Goal: Task Accomplishment & Management: Use online tool/utility

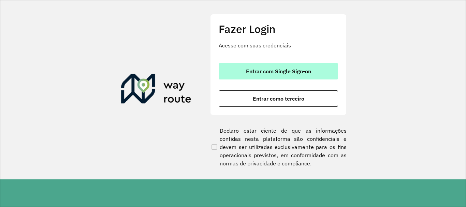
click at [259, 74] on span "Entrar com Single Sign-on" at bounding box center [278, 71] width 65 height 5
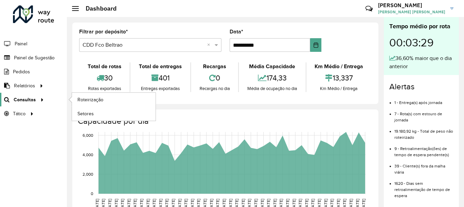
click at [29, 98] on span "Consultas" at bounding box center [25, 99] width 22 height 7
click at [94, 101] on span "Roteirização" at bounding box center [92, 99] width 28 height 7
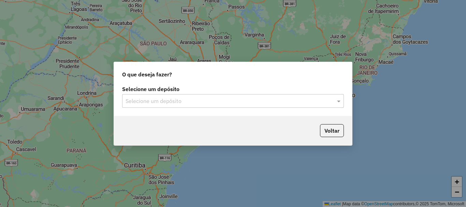
click at [189, 102] on input "text" at bounding box center [226, 101] width 201 height 8
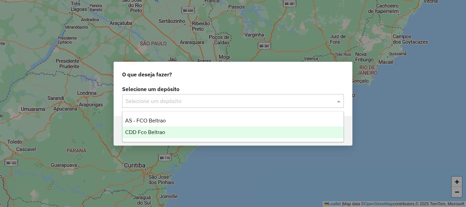
click at [152, 131] on span "CDD Fco Beltrao" at bounding box center [145, 132] width 40 height 6
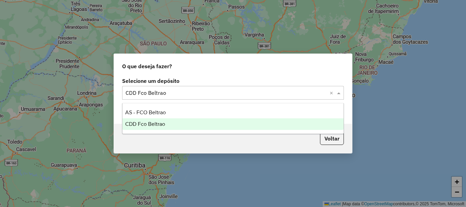
click at [194, 90] on input "text" at bounding box center [226, 93] width 201 height 8
click at [200, 71] on div "O que deseja fazer?" at bounding box center [233, 65] width 238 height 22
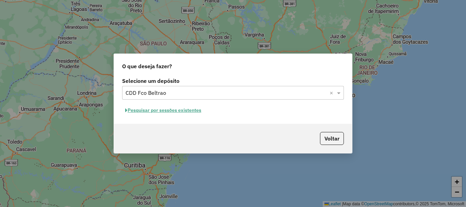
click at [159, 111] on button "Pesquisar por sessões existentes" at bounding box center [163, 110] width 82 height 11
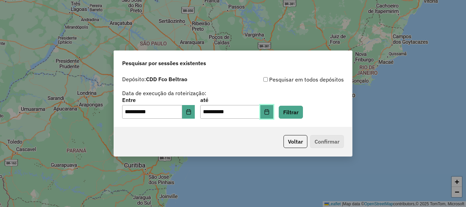
click at [274, 116] on button "Choose Date" at bounding box center [267, 112] width 13 height 14
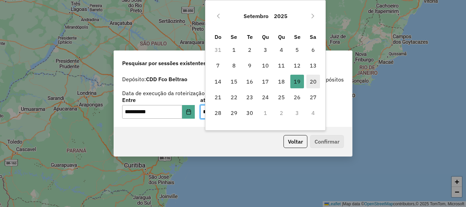
click at [309, 83] on span "20" at bounding box center [314, 82] width 14 height 14
type input "**********"
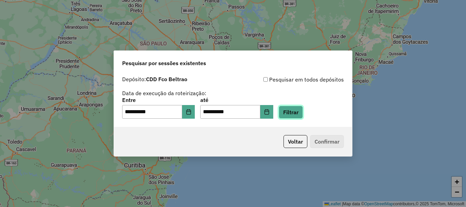
click at [303, 114] on button "Filtrar" at bounding box center [291, 112] width 24 height 13
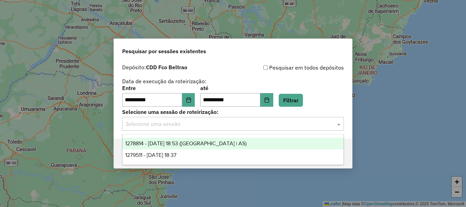
click at [196, 129] on div "Selecione uma sessão" at bounding box center [233, 124] width 222 height 14
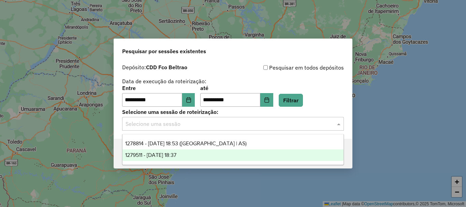
click at [177, 156] on span "1279511 - 20/09/2025 18:37" at bounding box center [150, 155] width 51 height 6
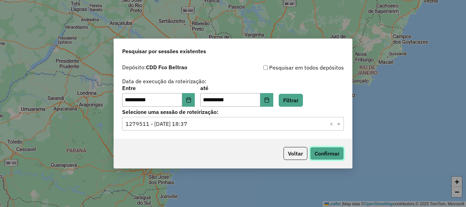
click at [327, 154] on button "Confirmar" at bounding box center [327, 153] width 34 height 13
click at [332, 153] on button "Confirmar" at bounding box center [327, 153] width 34 height 13
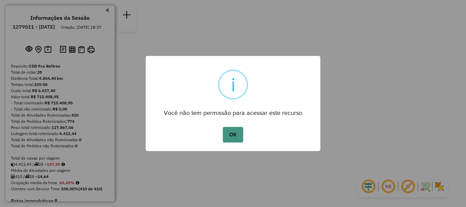
click at [236, 133] on button "OK" at bounding box center [233, 135] width 20 height 16
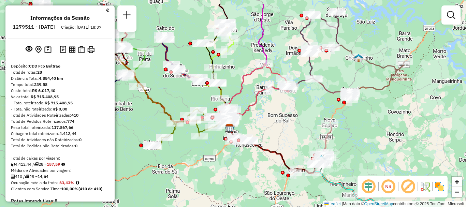
drag, startPoint x: 271, startPoint y: 91, endPoint x: 260, endPoint y: 110, distance: 22.3
click at [264, 145] on div "Janela de atendimento Grade de atendimento Capacidade Transportadoras Veículos …" at bounding box center [233, 103] width 466 height 207
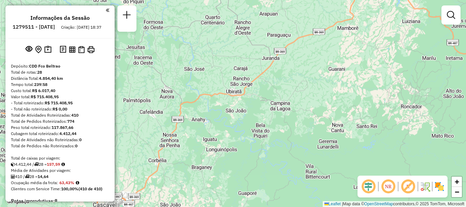
drag, startPoint x: 260, startPoint y: 74, endPoint x: 265, endPoint y: 50, distance: 24.0
click at [285, 20] on div "Janela de atendimento Grade de atendimento Capacidade Transportadoras Veículos …" at bounding box center [233, 103] width 466 height 207
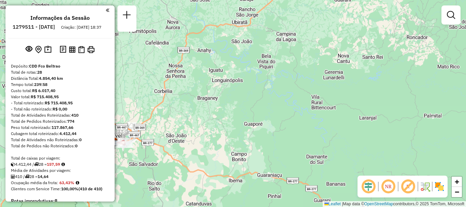
drag, startPoint x: 261, startPoint y: 85, endPoint x: 265, endPoint y: 41, distance: 43.9
click at [265, 41] on div "Janela de atendimento Grade de atendimento Capacidade Transportadoras Veículos …" at bounding box center [233, 103] width 466 height 207
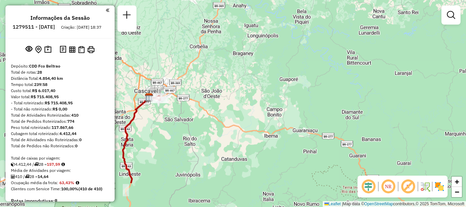
drag, startPoint x: 262, startPoint y: 86, endPoint x: 275, endPoint y: 75, distance: 16.7
click at [292, 54] on div "Janela de atendimento Grade de atendimento Capacidade Transportadoras Veículos …" at bounding box center [233, 103] width 466 height 207
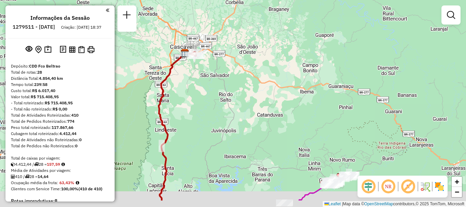
drag, startPoint x: 238, startPoint y: 112, endPoint x: 267, endPoint y: 70, distance: 50.4
click at [267, 70] on div "Janela de atendimento Grade de atendimento Capacidade Transportadoras Veículos …" at bounding box center [233, 103] width 466 height 207
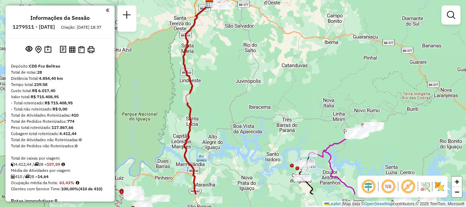
drag, startPoint x: 207, startPoint y: 129, endPoint x: 227, endPoint y: 80, distance: 53.0
click at [227, 79] on div "Janela de atendimento Grade de atendimento Capacidade Transportadoras Veículos …" at bounding box center [233, 103] width 466 height 207
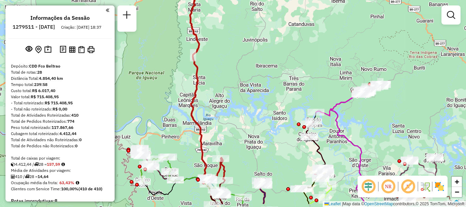
drag, startPoint x: 221, startPoint y: 106, endPoint x: 220, endPoint y: 142, distance: 36.2
click at [221, 142] on div "Janela de atendimento Grade de atendimento Capacidade Transportadoras Veículos …" at bounding box center [233, 103] width 466 height 207
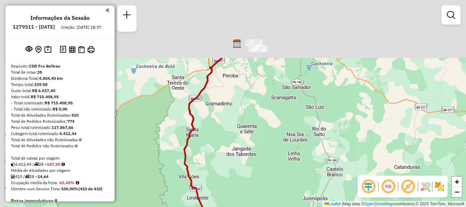
drag, startPoint x: 211, startPoint y: 70, endPoint x: 233, endPoint y: 139, distance: 72.3
click at [233, 139] on div "Janela de atendimento Grade de atendimento Capacidade Transportadoras Veículos …" at bounding box center [233, 103] width 466 height 207
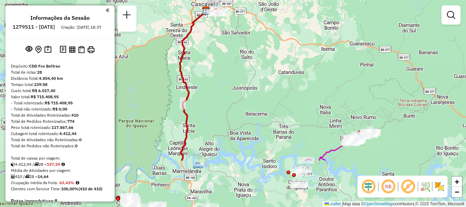
drag, startPoint x: 222, startPoint y: 125, endPoint x: 208, endPoint y: 54, distance: 72.7
click at [208, 54] on div "Janela de atendimento Grade de atendimento Capacidade Transportadoras Veículos …" at bounding box center [233, 103] width 466 height 207
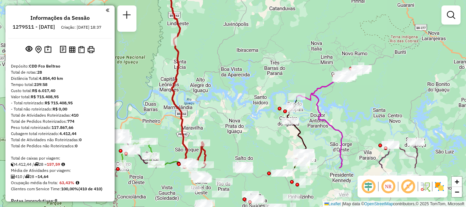
drag, startPoint x: 222, startPoint y: 115, endPoint x: 213, endPoint y: 56, distance: 59.5
click at [213, 56] on div "Janela de atendimento Grade de atendimento Capacidade Transportadoras Veículos …" at bounding box center [233, 103] width 466 height 207
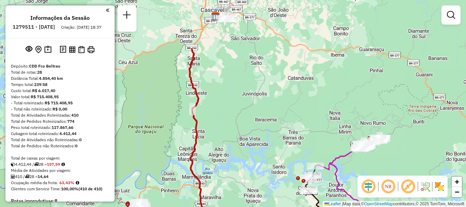
drag, startPoint x: 212, startPoint y: 64, endPoint x: 227, endPoint y: 73, distance: 17.0
click at [232, 143] on div "Janela de atendimento Grade de atendimento Capacidade Transportadoras Veículos …" at bounding box center [233, 103] width 466 height 207
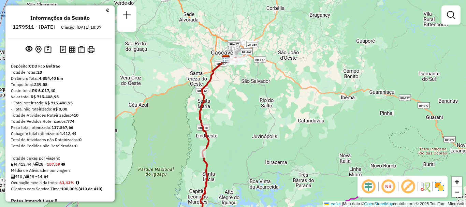
drag, startPoint x: 226, startPoint y: 71, endPoint x: 235, endPoint y: 104, distance: 34.6
click at [235, 104] on div "Janela de atendimento Grade de atendimento Capacidade Transportadoras Veículos …" at bounding box center [233, 103] width 466 height 207
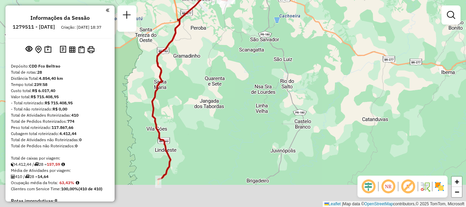
drag, startPoint x: 210, startPoint y: 117, endPoint x: 224, endPoint y: 56, distance: 63.1
click at [224, 56] on div "Janela de atendimento Grade de atendimento Capacidade Transportadoras Veículos …" at bounding box center [233, 103] width 466 height 207
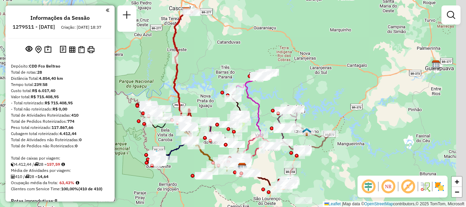
drag, startPoint x: 229, startPoint y: 87, endPoint x: 199, endPoint y: 59, distance: 40.6
click at [199, 59] on div "Janela de atendimento Grade de atendimento Capacidade Transportadoras Veículos …" at bounding box center [233, 103] width 466 height 207
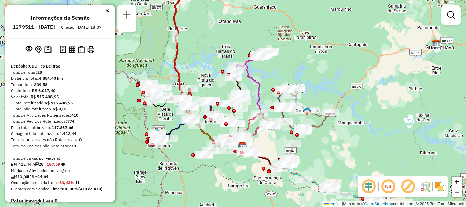
drag, startPoint x: 220, startPoint y: 87, endPoint x: 227, endPoint y: 82, distance: 9.0
click at [227, 81] on div at bounding box center [233, 77] width 17 height 7
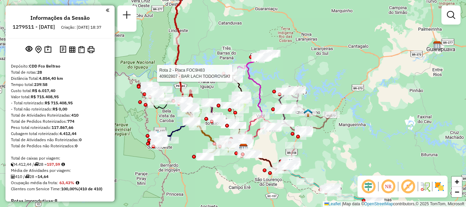
drag, startPoint x: 205, startPoint y: 51, endPoint x: 196, endPoint y: 39, distance: 15.2
click at [213, 65] on div "Rota 2 - Placa FOC9H83 40902807 - BAR LACH TODOROVSKI Janela de atendimento Gra…" at bounding box center [233, 103] width 466 height 207
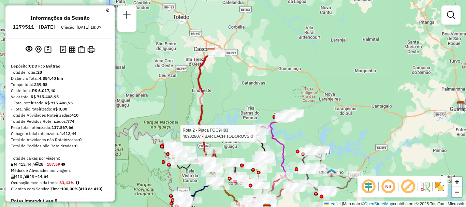
drag, startPoint x: 198, startPoint y: 53, endPoint x: 212, endPoint y: 86, distance: 35.5
click at [212, 86] on div "Rota 2 - Placa FOC9H83 40902807 - BAR LACH TODOROVSKI Janela de atendimento Gra…" at bounding box center [233, 103] width 466 height 207
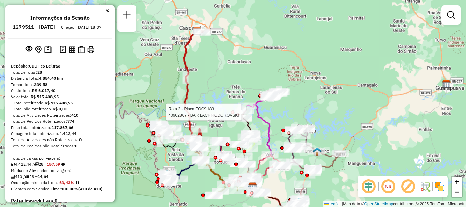
click at [211, 83] on div "Rota 2 - Placa FOC9H83 40902807 - BAR LACH TODOROVSKI Janela de atendimento Gra…" at bounding box center [233, 103] width 466 height 207
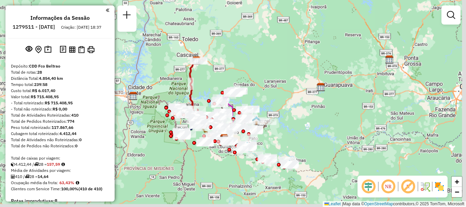
drag, startPoint x: 219, startPoint y: 89, endPoint x: 214, endPoint y: 76, distance: 13.7
click at [214, 76] on div "Janela de atendimento Grade de atendimento Capacidade Transportadoras Veículos …" at bounding box center [233, 103] width 466 height 207
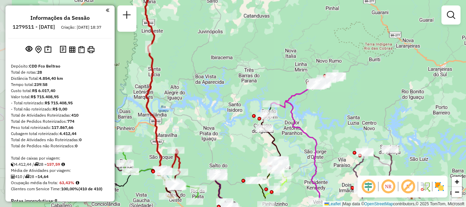
drag, startPoint x: 214, startPoint y: 97, endPoint x: 246, endPoint y: 68, distance: 42.8
click at [246, 68] on div "Janela de atendimento Grade de atendimento Capacidade Transportadoras Veículos …" at bounding box center [233, 103] width 466 height 207
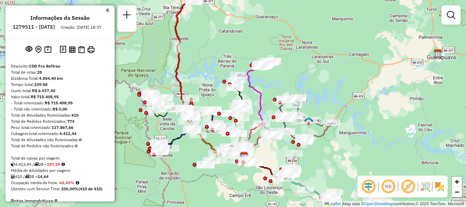
drag, startPoint x: 215, startPoint y: 97, endPoint x: 204, endPoint y: 75, distance: 24.9
click at [204, 75] on div "Janela de atendimento Grade de atendimento Capacidade Transportadoras Veículos …" at bounding box center [233, 103] width 466 height 207
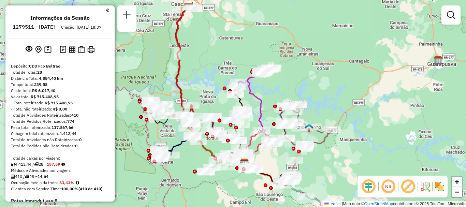
drag, startPoint x: 200, startPoint y: 75, endPoint x: 201, endPoint y: 82, distance: 6.9
click at [201, 82] on div "Janela de atendimento Grade de atendimento Capacidade Transportadoras Veículos …" at bounding box center [233, 103] width 466 height 207
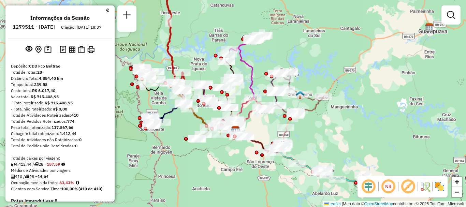
drag, startPoint x: 222, startPoint y: 86, endPoint x: 213, endPoint y: 53, distance: 33.5
click at [213, 53] on div "Janela de atendimento Grade de atendimento Capacidade Transportadoras Veículos …" at bounding box center [233, 103] width 466 height 207
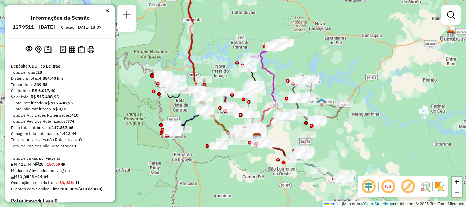
drag, startPoint x: 199, startPoint y: 41, endPoint x: 214, endPoint y: 46, distance: 15.8
click at [214, 46] on div "Janela de atendimento Grade de atendimento Capacidade Transportadoras Veículos …" at bounding box center [233, 103] width 466 height 207
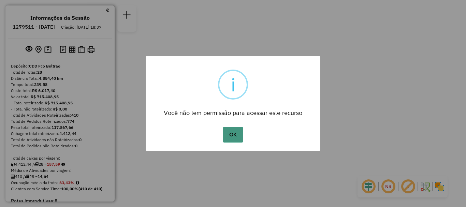
click at [230, 129] on button "OK" at bounding box center [233, 135] width 20 height 16
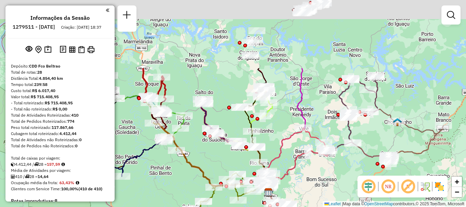
drag, startPoint x: 232, startPoint y: 40, endPoint x: 242, endPoint y: 97, distance: 57.3
click at [263, 122] on div at bounding box center [263, 116] width 6 height 12
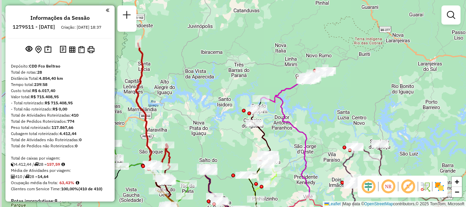
drag, startPoint x: 215, startPoint y: 61, endPoint x: 252, endPoint y: 116, distance: 66.7
click at [252, 116] on div "Janela de atendimento Grade de atendimento Capacidade Transportadoras Veículos …" at bounding box center [233, 103] width 466 height 207
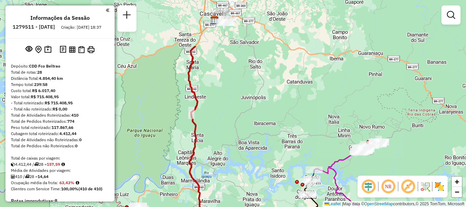
drag, startPoint x: 206, startPoint y: 55, endPoint x: 222, endPoint y: 116, distance: 63.4
click at [222, 116] on div "Janela de atendimento Grade de atendimento Capacidade Transportadoras Veículos …" at bounding box center [233, 103] width 466 height 207
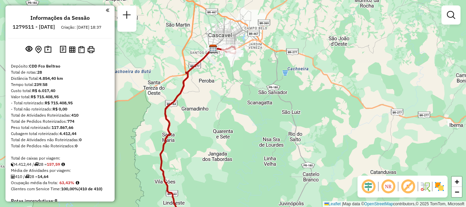
drag, startPoint x: 229, startPoint y: 51, endPoint x: 218, endPoint y: 75, distance: 26.5
click at [221, 81] on div "Janela de atendimento Grade de atendimento Capacidade Transportadoras Veículos …" at bounding box center [233, 103] width 466 height 207
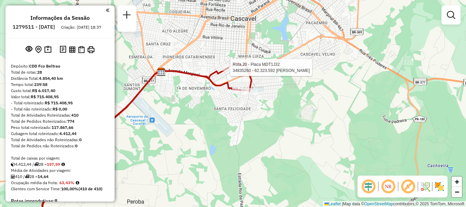
select select "**********"
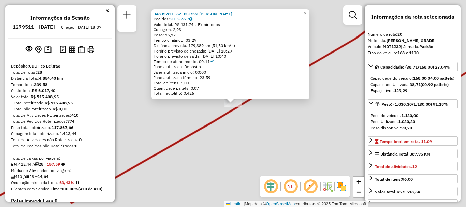
scroll to position [988, 0]
